Goal: Find specific page/section: Find specific page/section

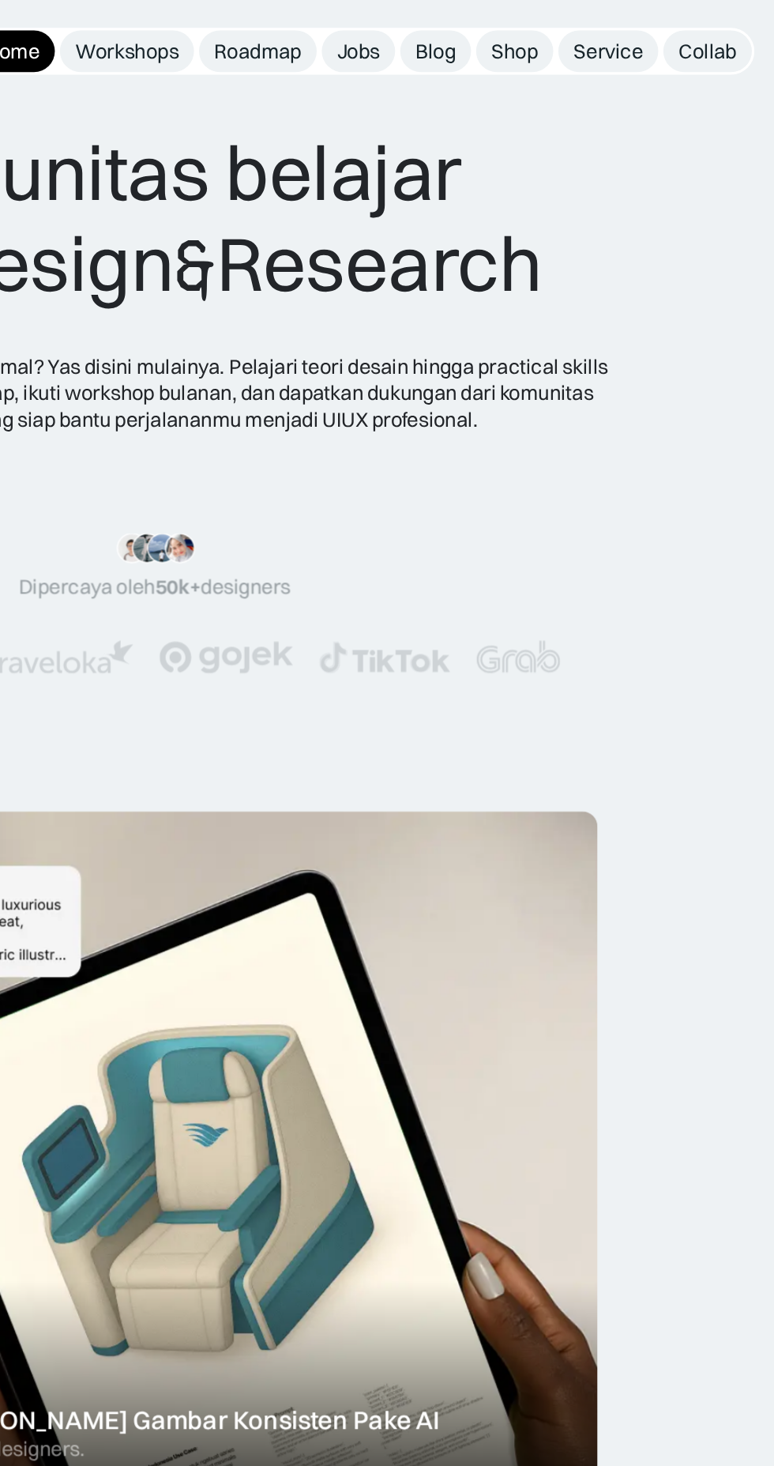
click at [531, 28] on link "Jobs" at bounding box center [515, 32] width 46 height 26
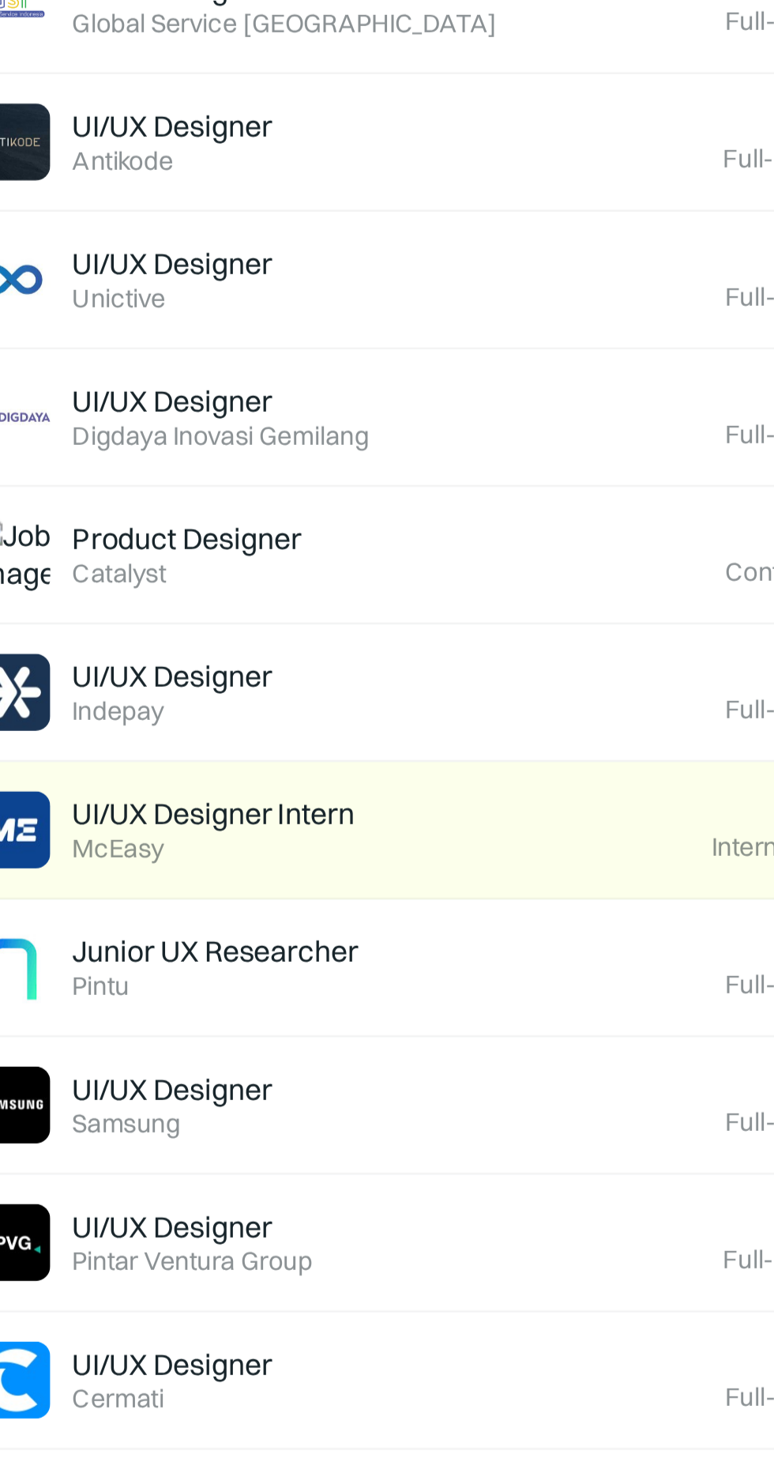
click at [345, 1046] on div "UI/UX Designer Intern Featured McEasy" at bounding box center [282, 1043] width 318 height 33
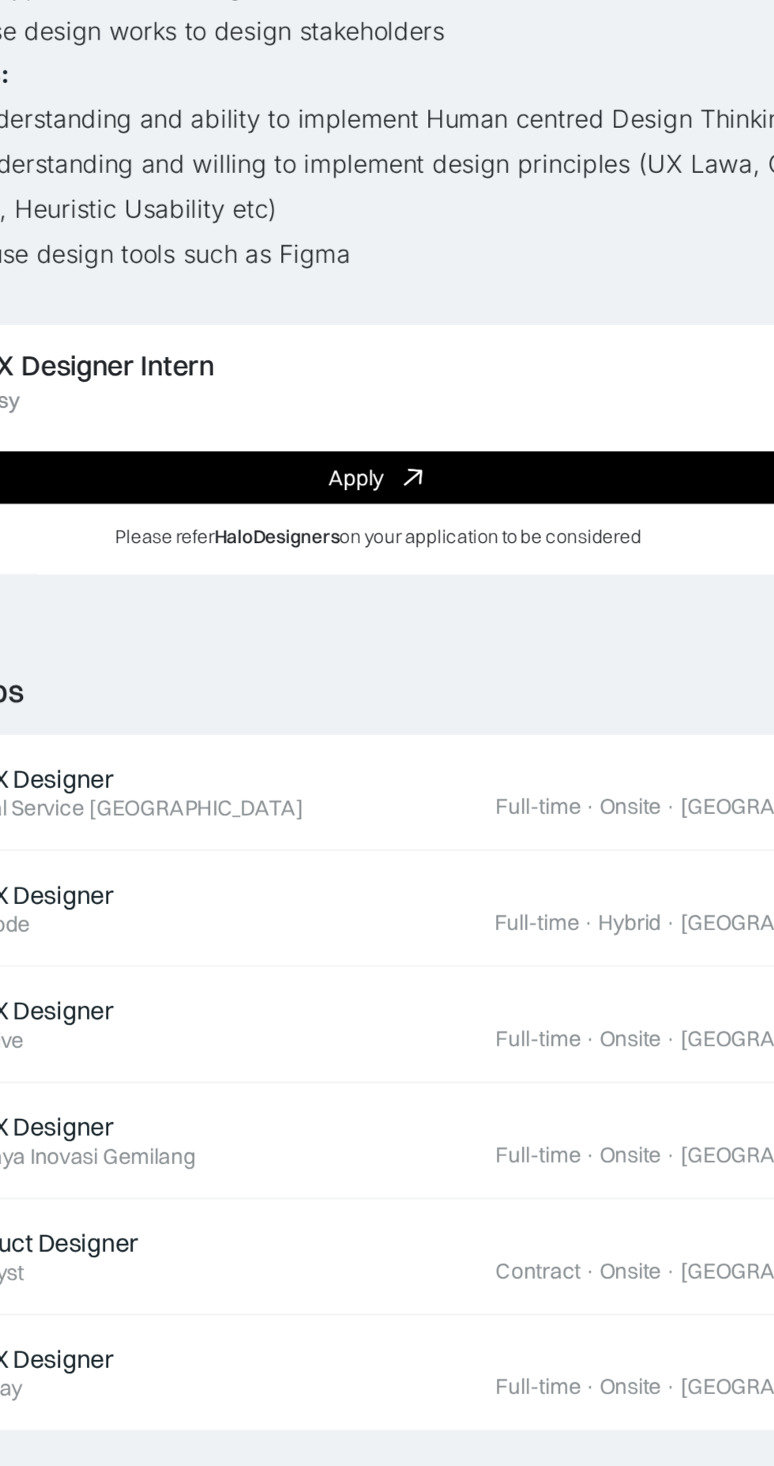
click at [409, 641] on icon at bounding box center [405, 642] width 23 height 23
